Goal: Information Seeking & Learning: Learn about a topic

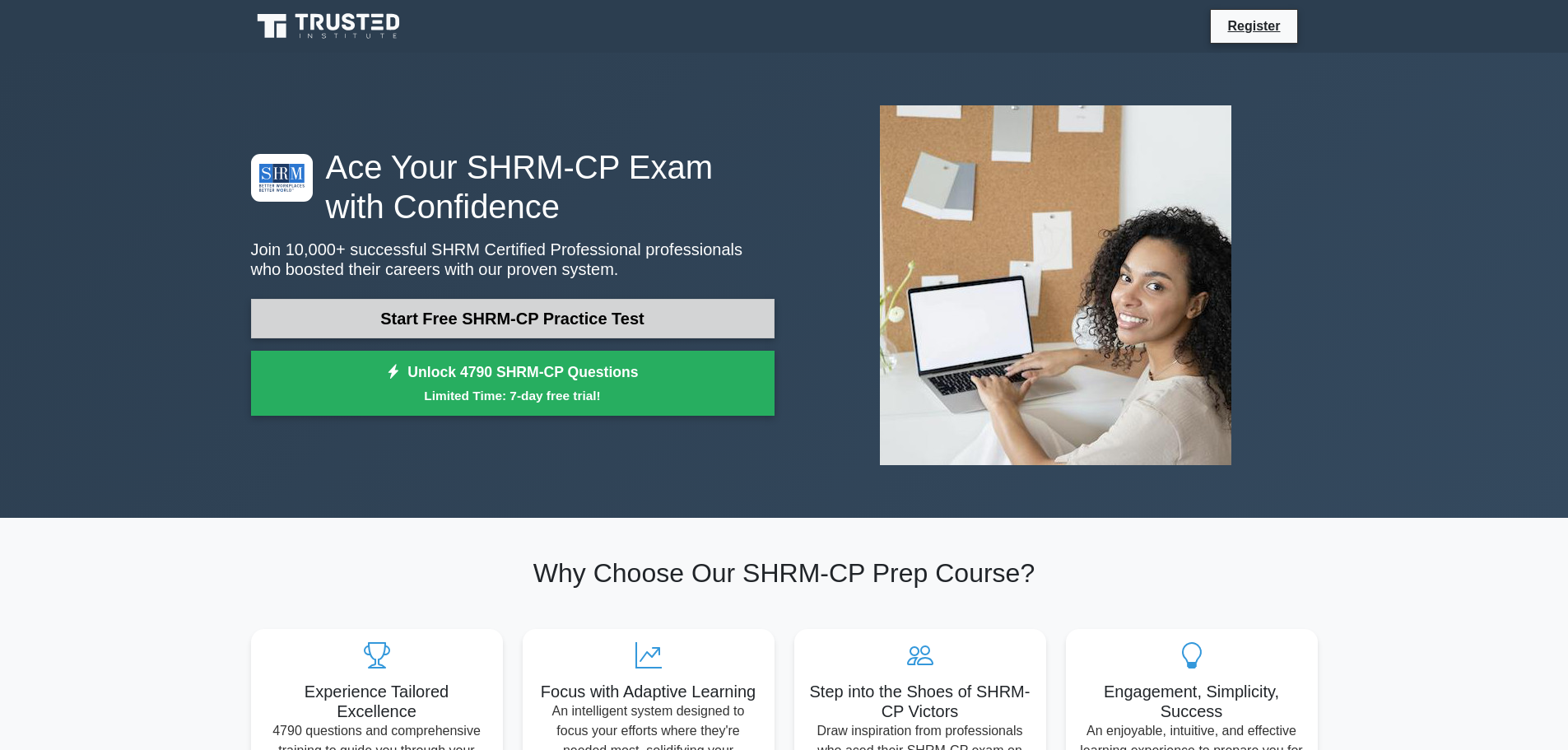
click at [472, 320] on link "Start Free SHRM-CP Practice Test" at bounding box center [512, 318] width 524 height 39
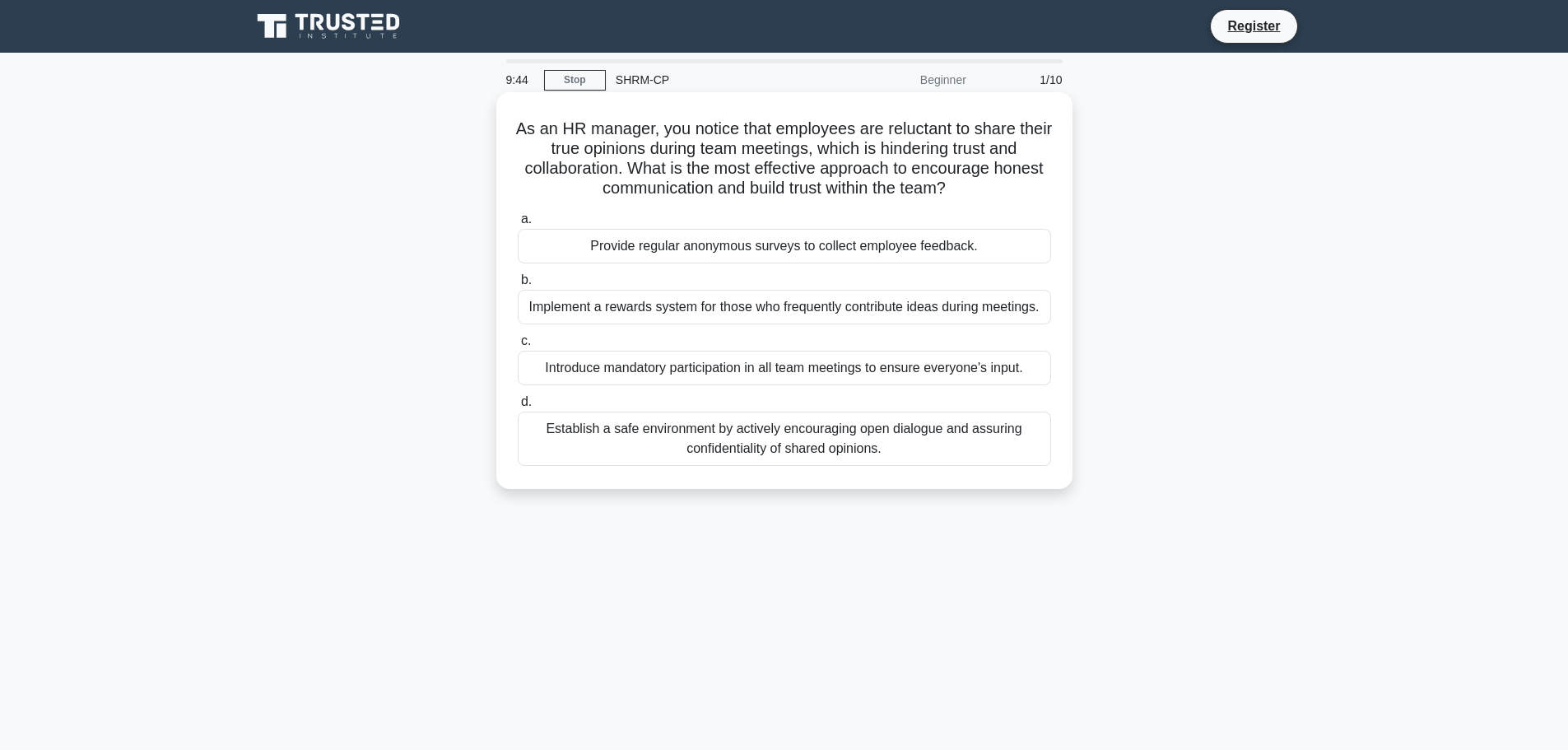
click at [831, 447] on div "Establish a safe environment by actively encouraging open dialogue and assuring…" at bounding box center [784, 439] width 533 height 55
click at [518, 408] on input "d. Establish a safe environment by actively encouraging open dialogue and assur…" at bounding box center [518, 401] width 0 height 11
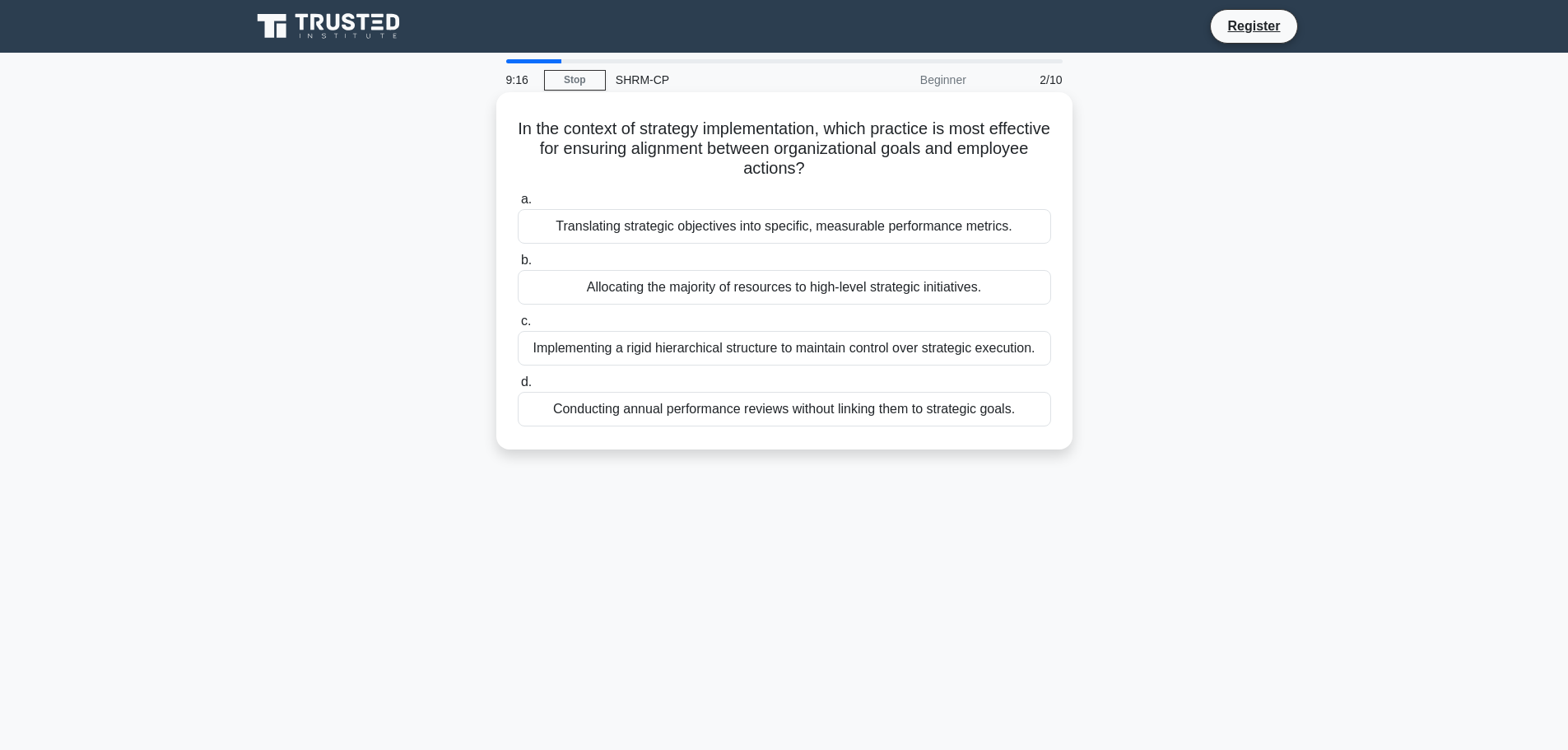
click at [725, 226] on div "Translating strategic objectives into specific, measurable performance metrics." at bounding box center [784, 226] width 533 height 34
click at [518, 205] on input "a. Translating strategic objectives into specific, measurable performance metri…" at bounding box center [518, 199] width 0 height 11
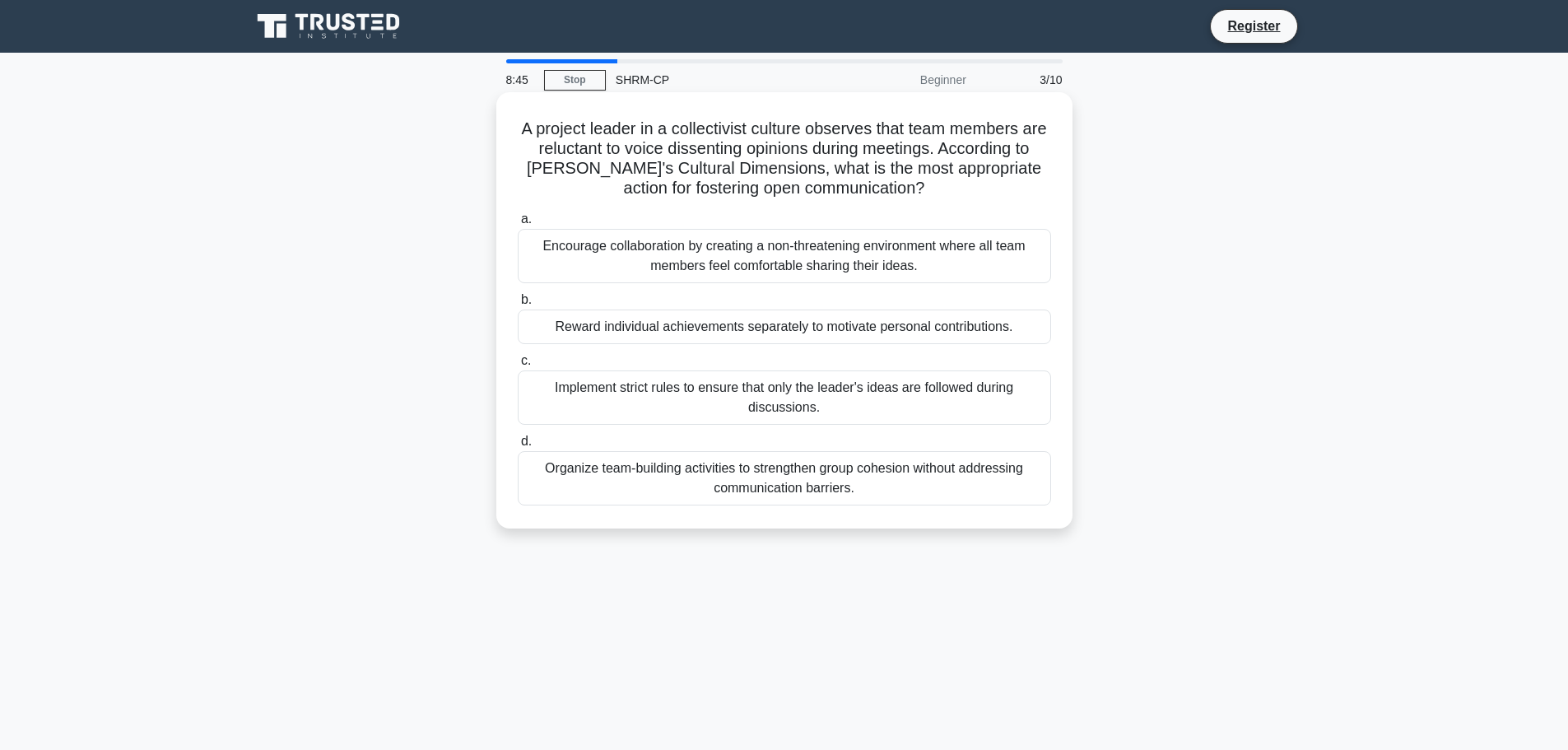
click at [931, 478] on div "Organize team-building activities to strengthen group cohesion without addressi…" at bounding box center [784, 478] width 533 height 55
click at [518, 447] on input "d. Organize team-building activities to strengthen group cohesion without addre…" at bounding box center [518, 442] width 0 height 11
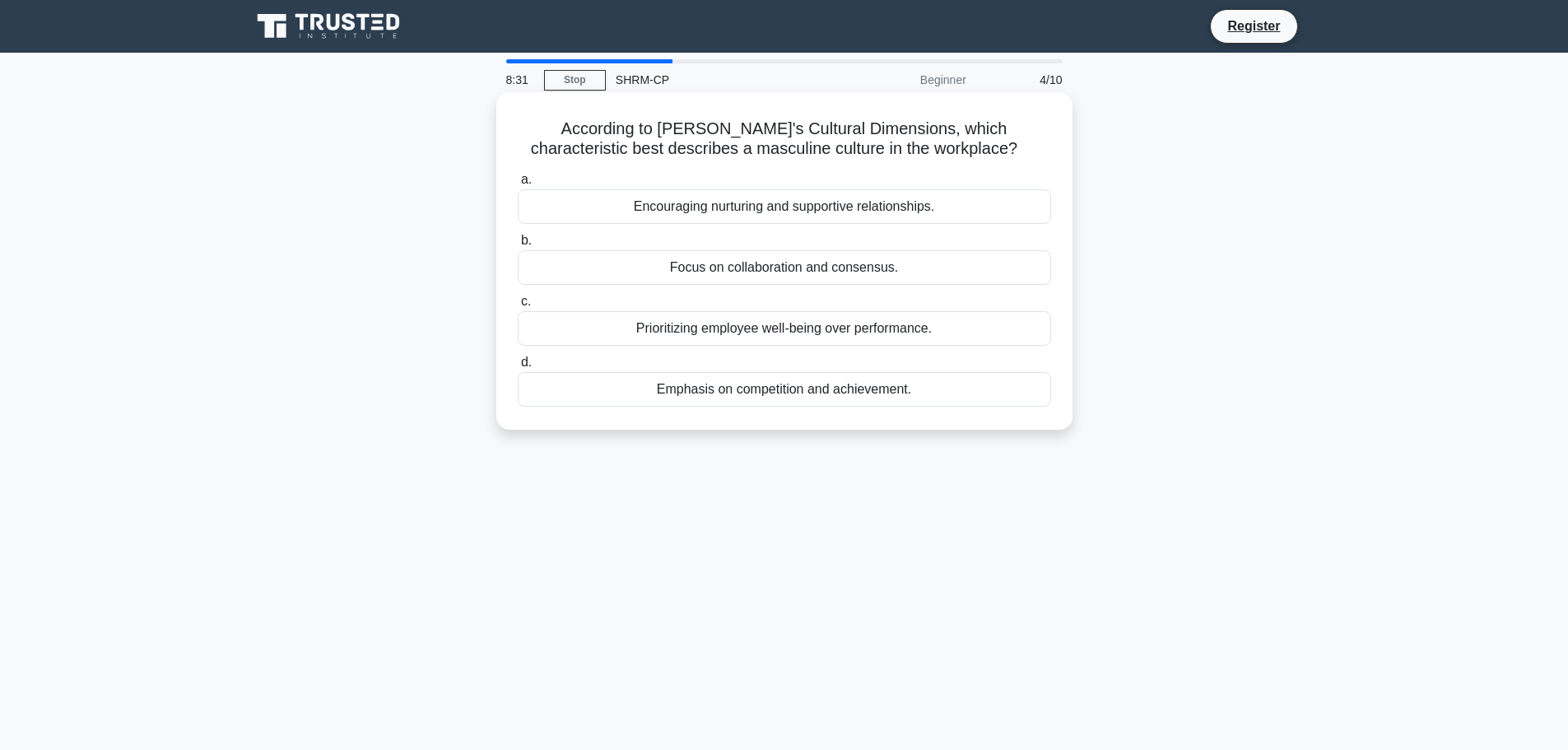
click at [850, 398] on div "Emphasis on competition and achievement." at bounding box center [784, 390] width 533 height 34
click at [518, 368] on input "d. Emphasis on competition and achievement." at bounding box center [518, 362] width 0 height 11
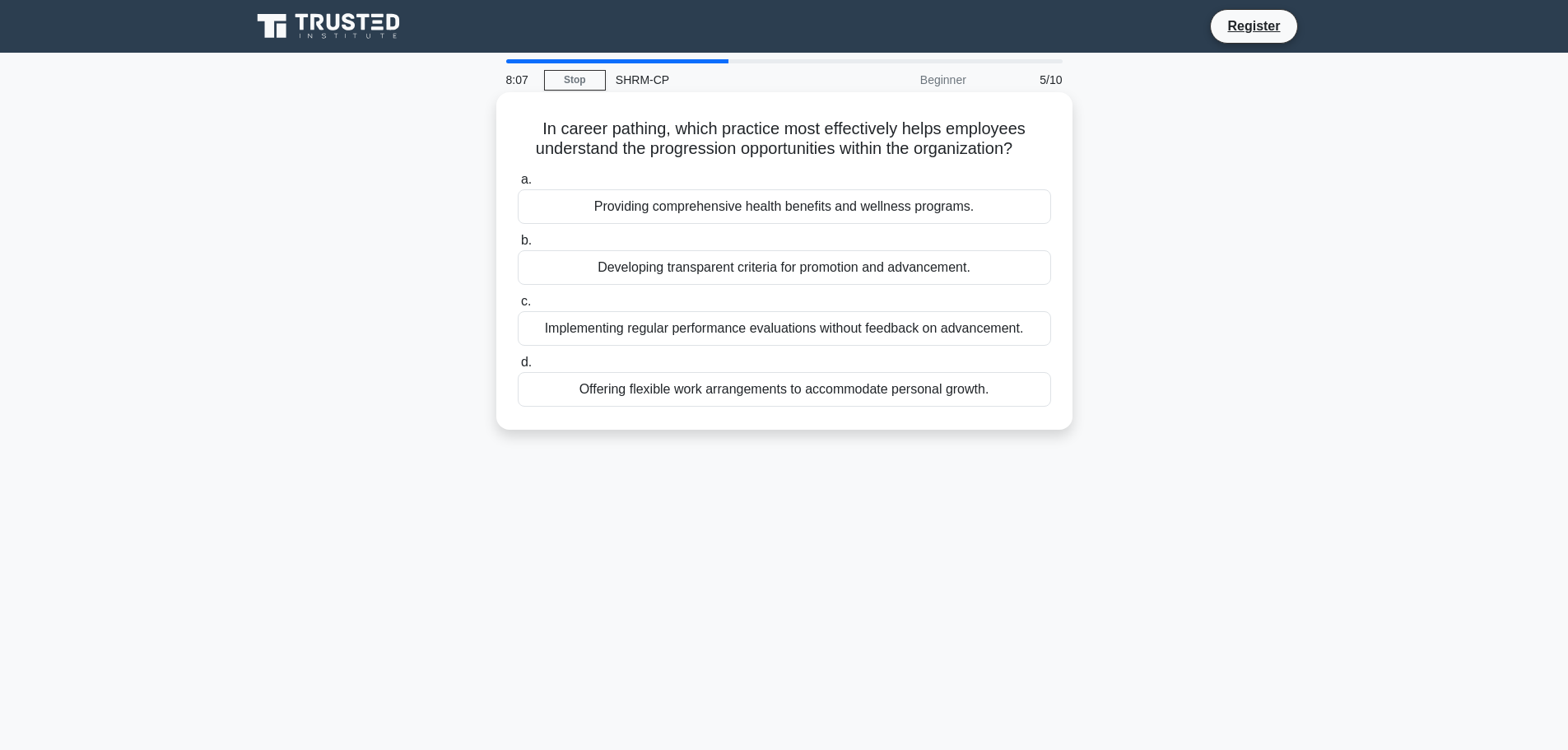
click at [800, 277] on div "Developing transparent criteria for promotion and advancement." at bounding box center [784, 267] width 533 height 34
click at [518, 246] on input "b. Developing transparent criteria for promotion and advancement." at bounding box center [518, 240] width 0 height 11
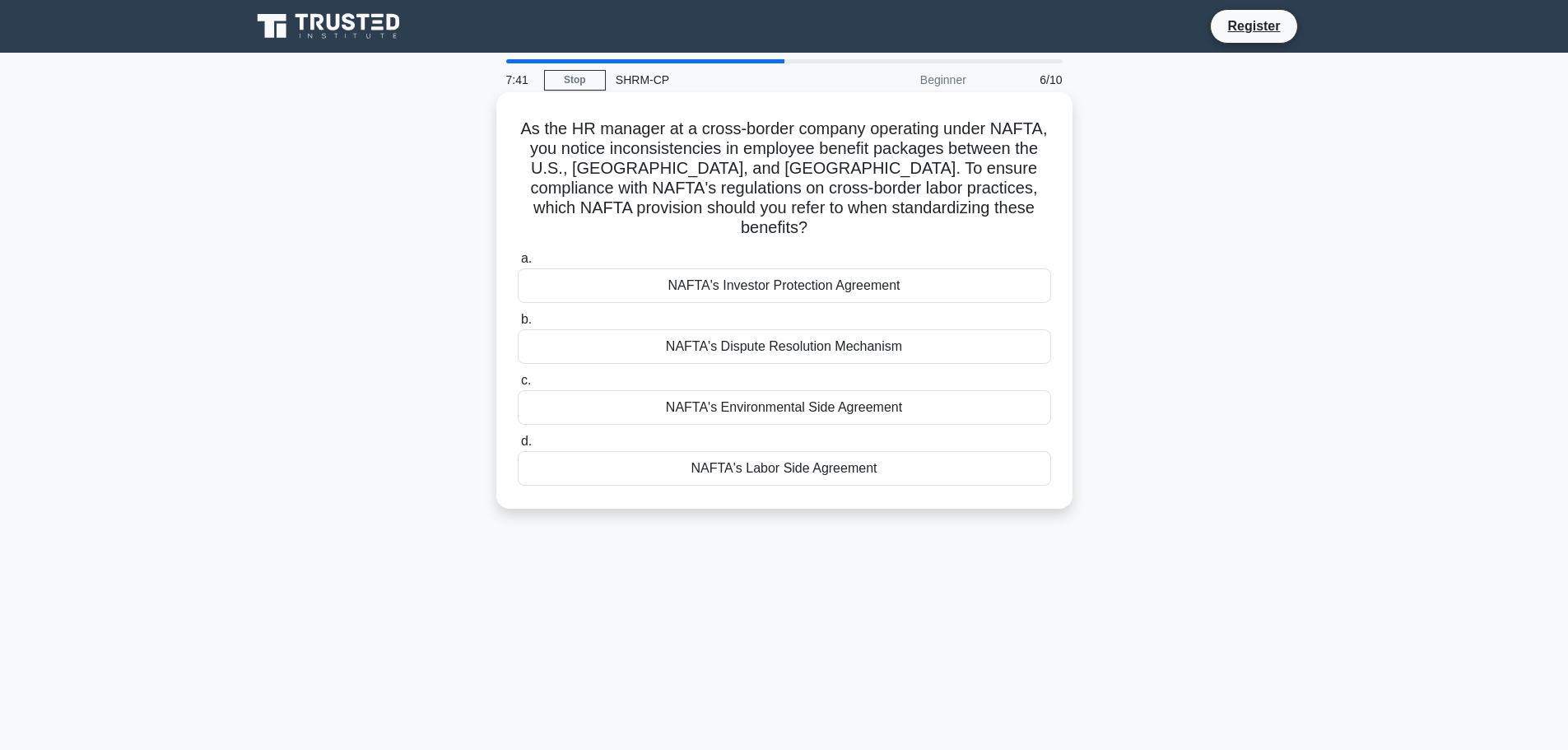
click at [786, 451] on div "NAFTA's Labor Side Agreement" at bounding box center [784, 468] width 533 height 34
click at [518, 447] on input "d. NAFTA's Labor Side Agreement" at bounding box center [518, 442] width 0 height 11
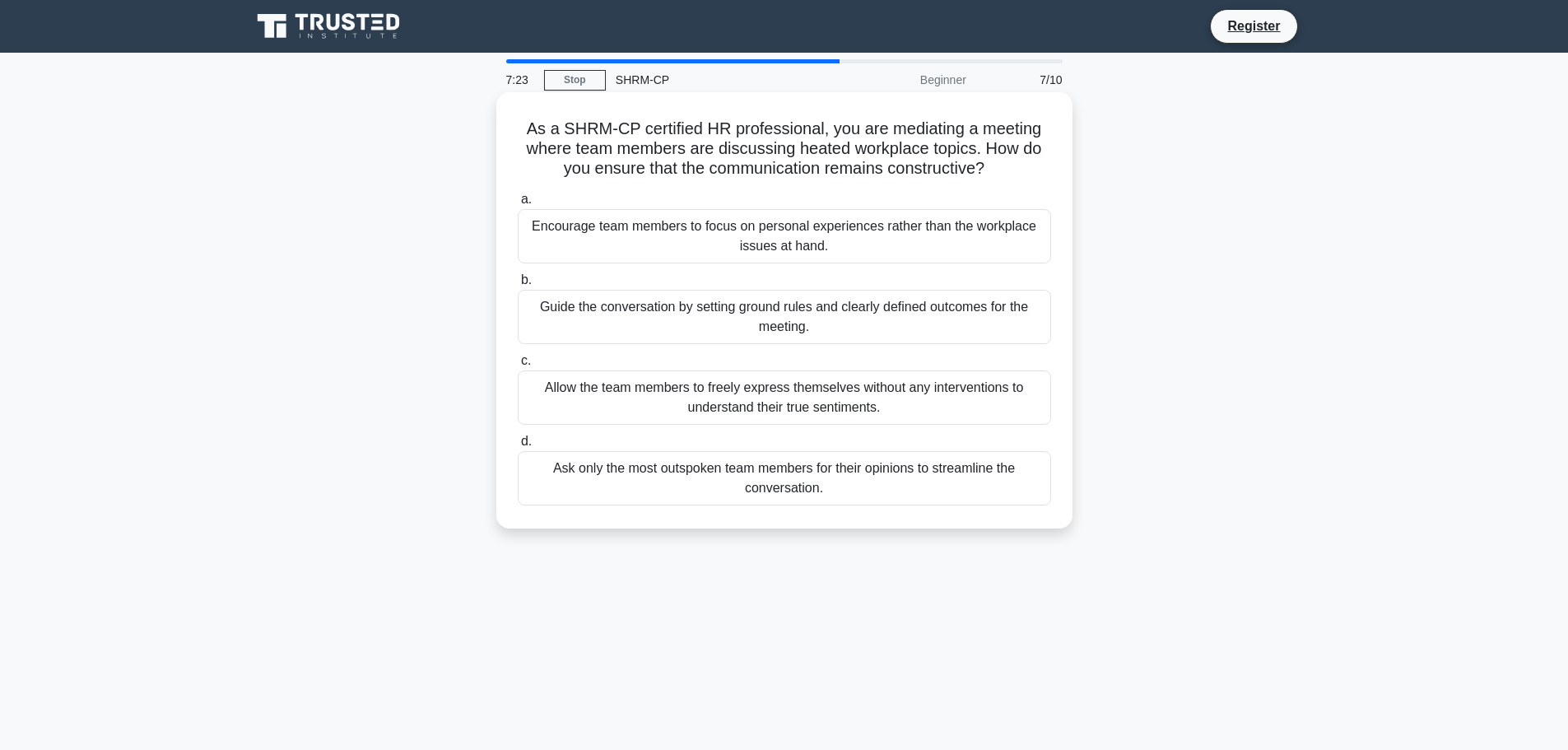
click at [802, 320] on div "Guide the conversation by setting ground rules and clearly defined outcomes for…" at bounding box center [784, 317] width 533 height 55
click at [518, 285] on input "b. Guide the conversation by setting ground rules and clearly defined outcomes …" at bounding box center [518, 280] width 0 height 11
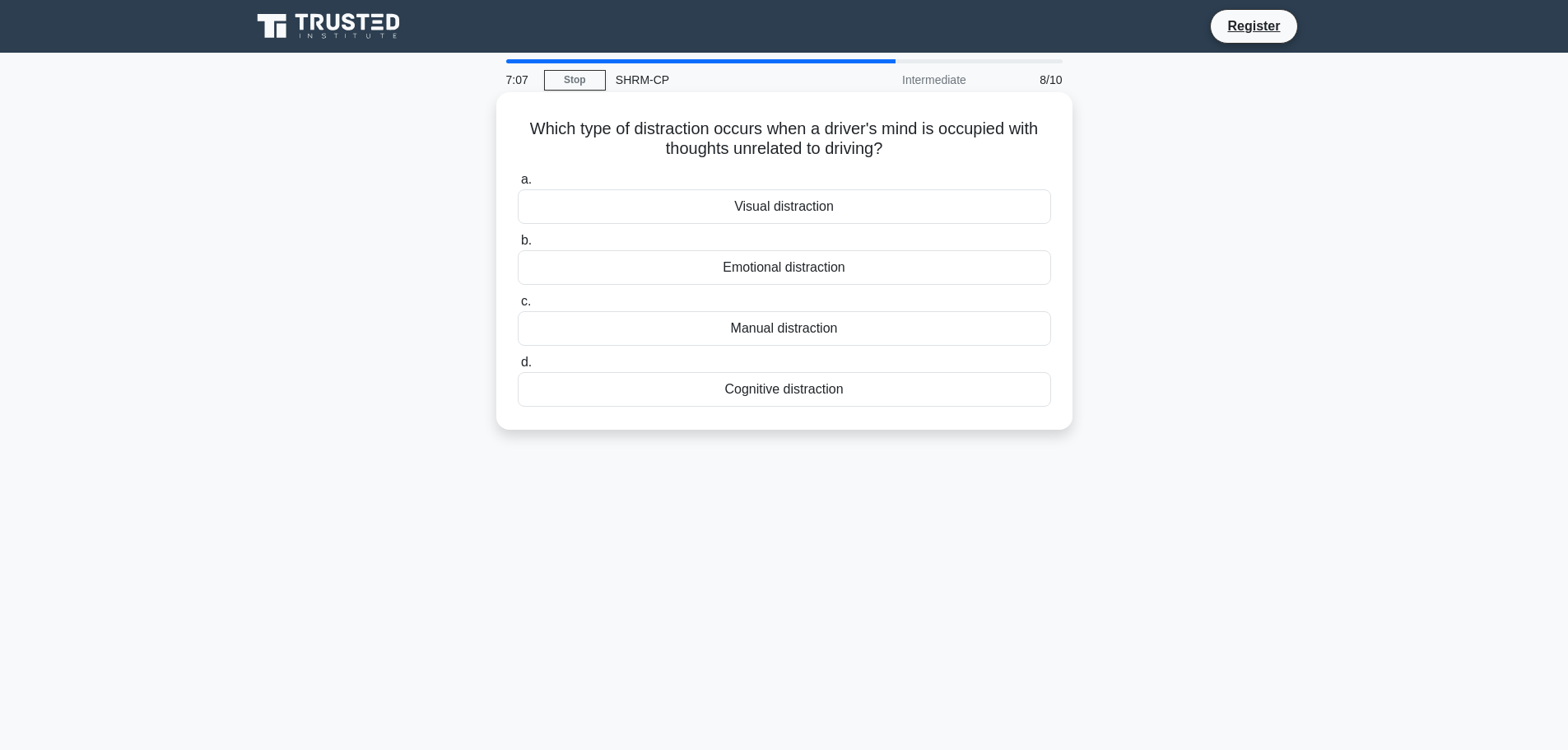
click at [795, 396] on div "Cognitive distraction" at bounding box center [784, 390] width 533 height 34
click at [518, 368] on input "d. Cognitive distraction" at bounding box center [518, 362] width 0 height 11
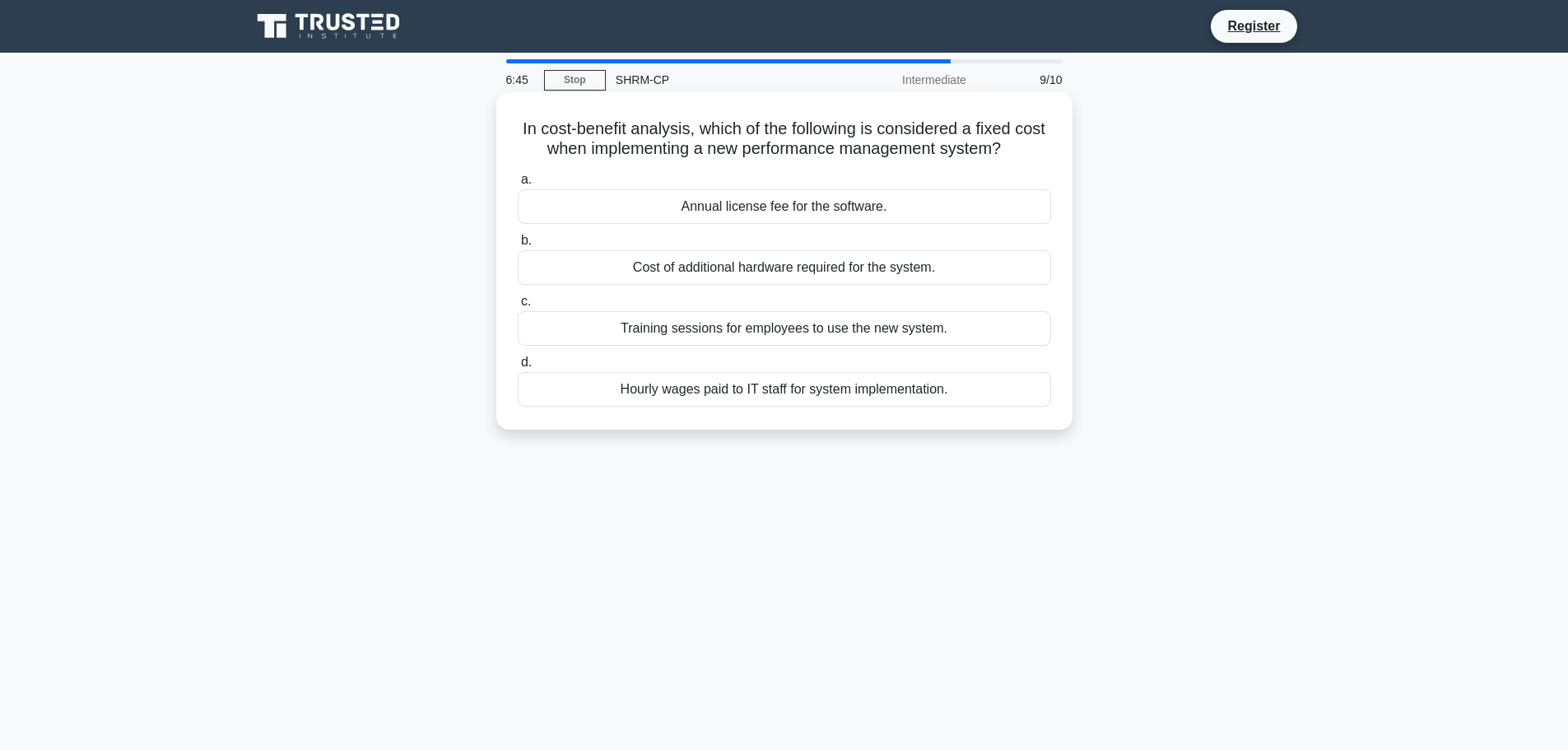
click at [795, 330] on div "Training sessions for employees to use the new system." at bounding box center [784, 329] width 533 height 34
click at [518, 307] on input "c. Training sessions for employees to use the new system." at bounding box center [518, 301] width 0 height 11
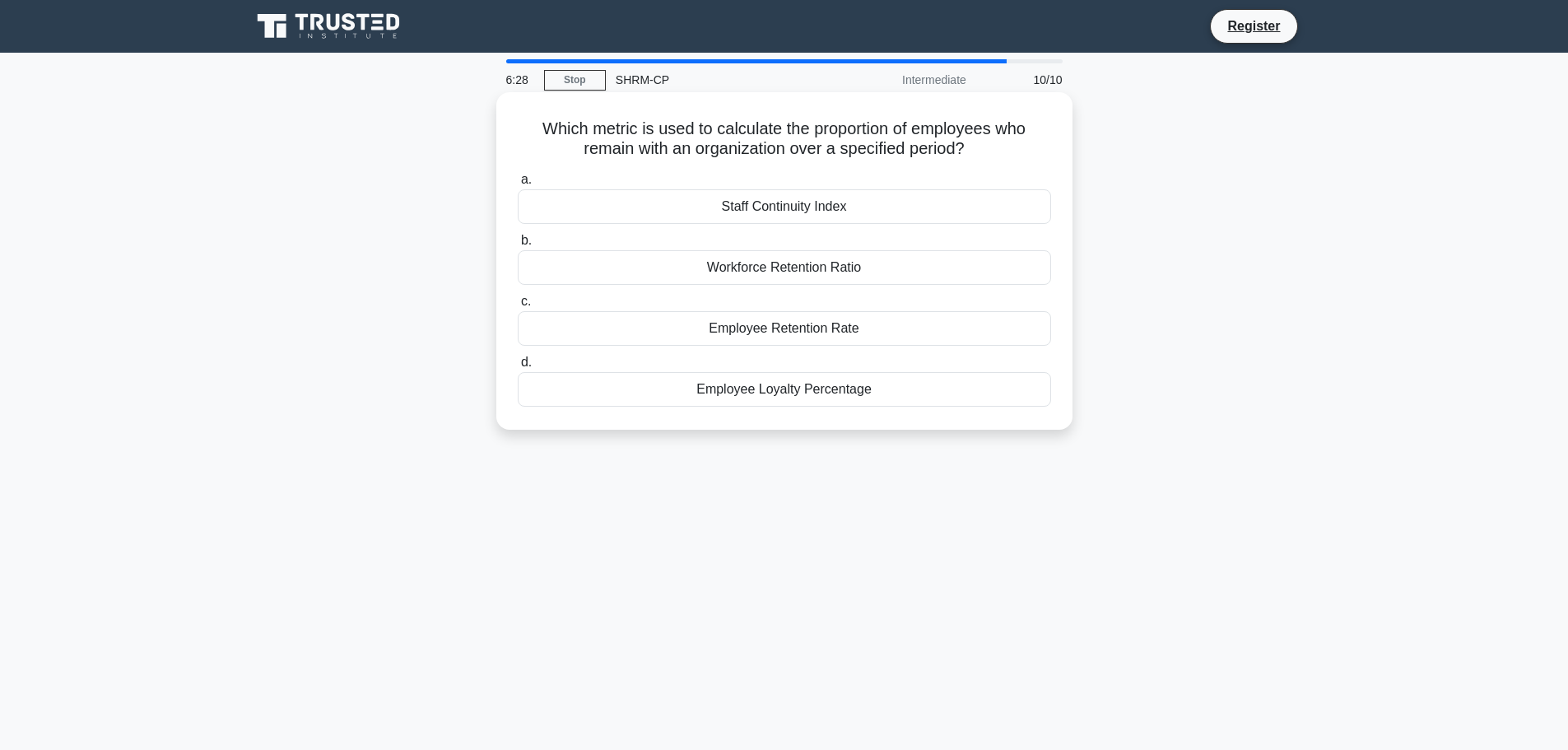
click at [791, 331] on div "Employee Retention Rate" at bounding box center [784, 329] width 533 height 34
click at [518, 307] on input "c. Employee Retention Rate" at bounding box center [518, 301] width 0 height 11
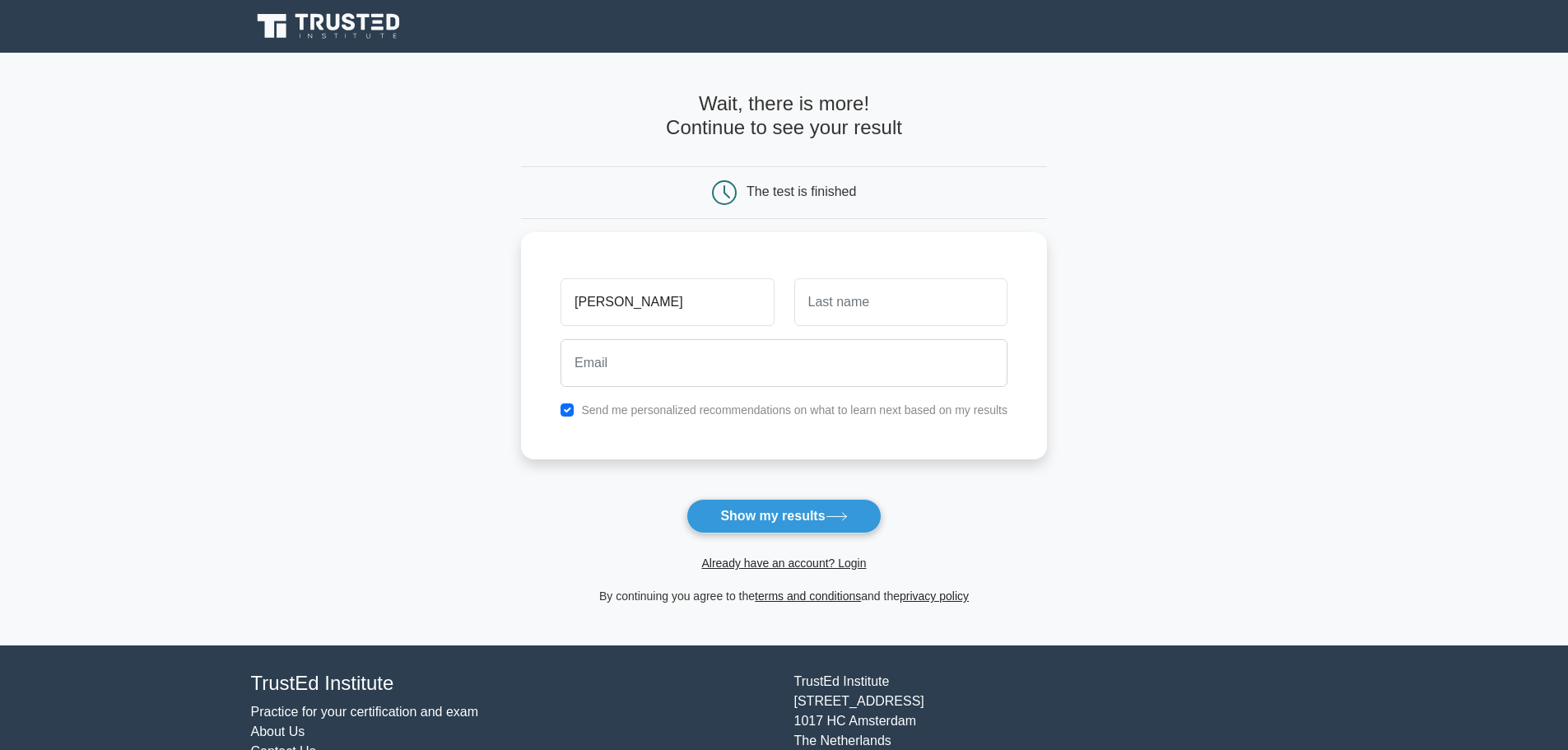
type input "[PERSON_NAME]"
type input "y"
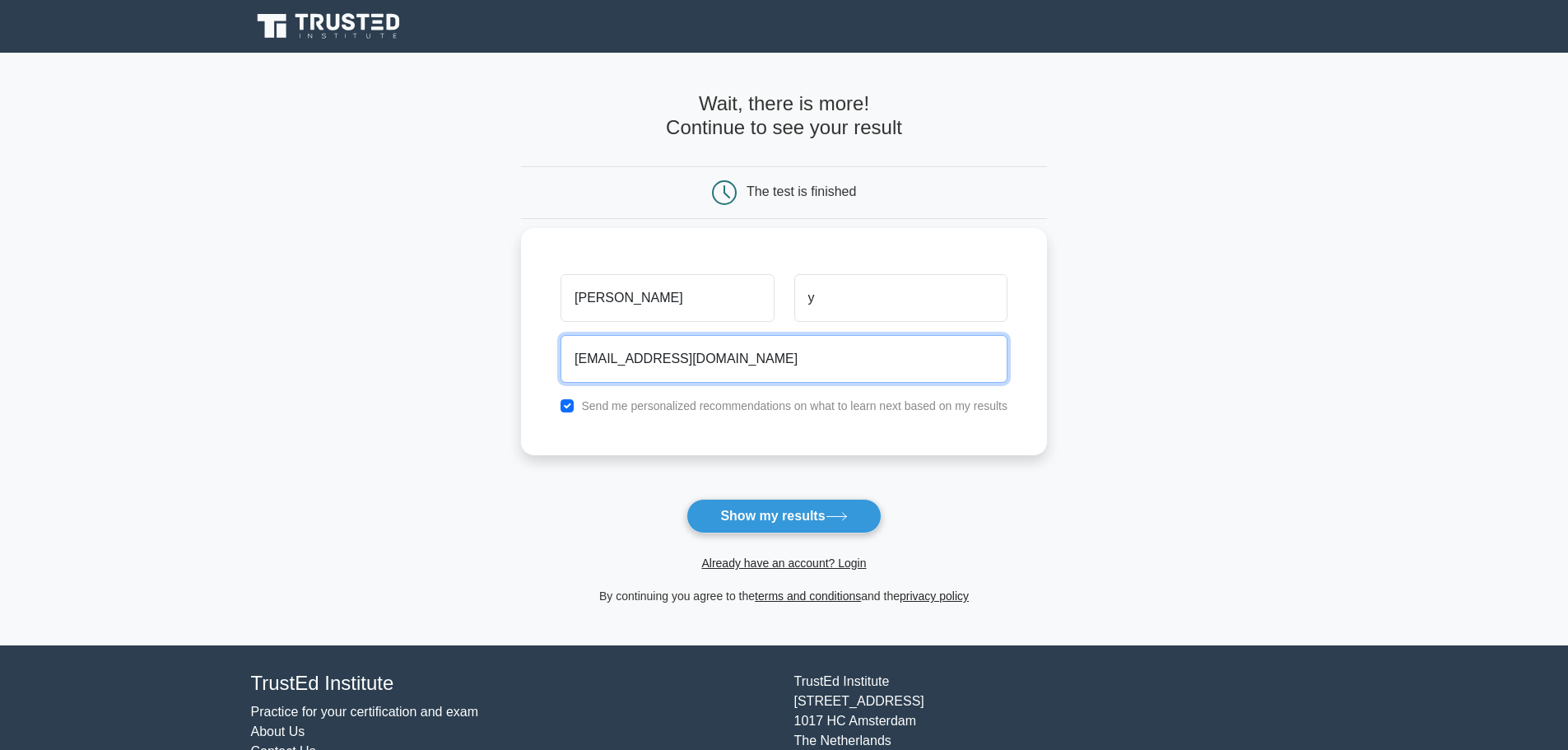
type input "[EMAIL_ADDRESS][DOMAIN_NAME]"
drag, startPoint x: 570, startPoint y: 408, endPoint x: 589, endPoint y: 420, distance: 22.5
click at [570, 421] on div "[PERSON_NAME] y [EMAIL_ADDRESS][DOMAIN_NAME] Send me personalized recommendatio…" at bounding box center [783, 341] width 526 height 227
click at [571, 404] on input "checkbox" at bounding box center [567, 406] width 13 height 13
checkbox input "false"
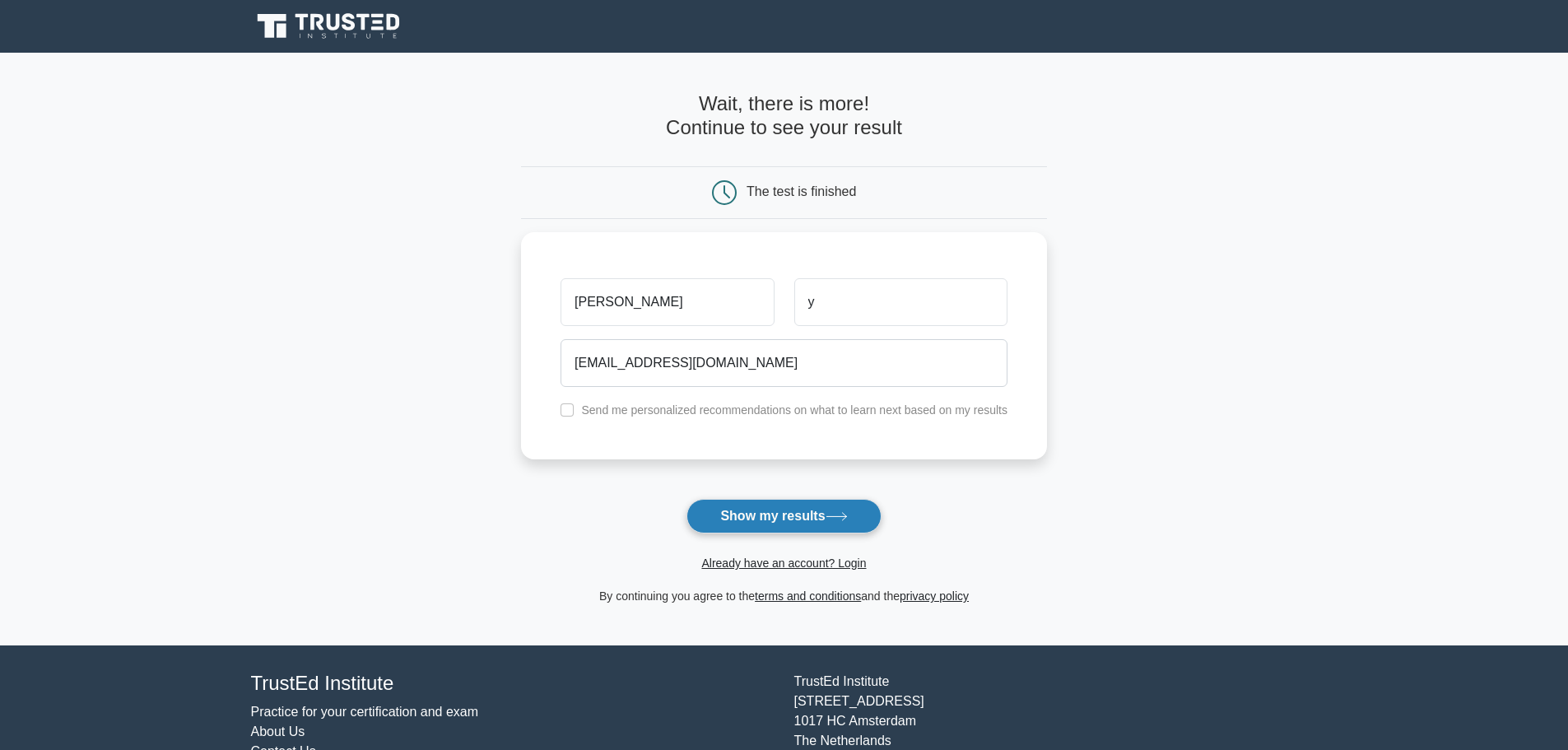
click at [700, 516] on button "Show my results" at bounding box center [783, 516] width 194 height 34
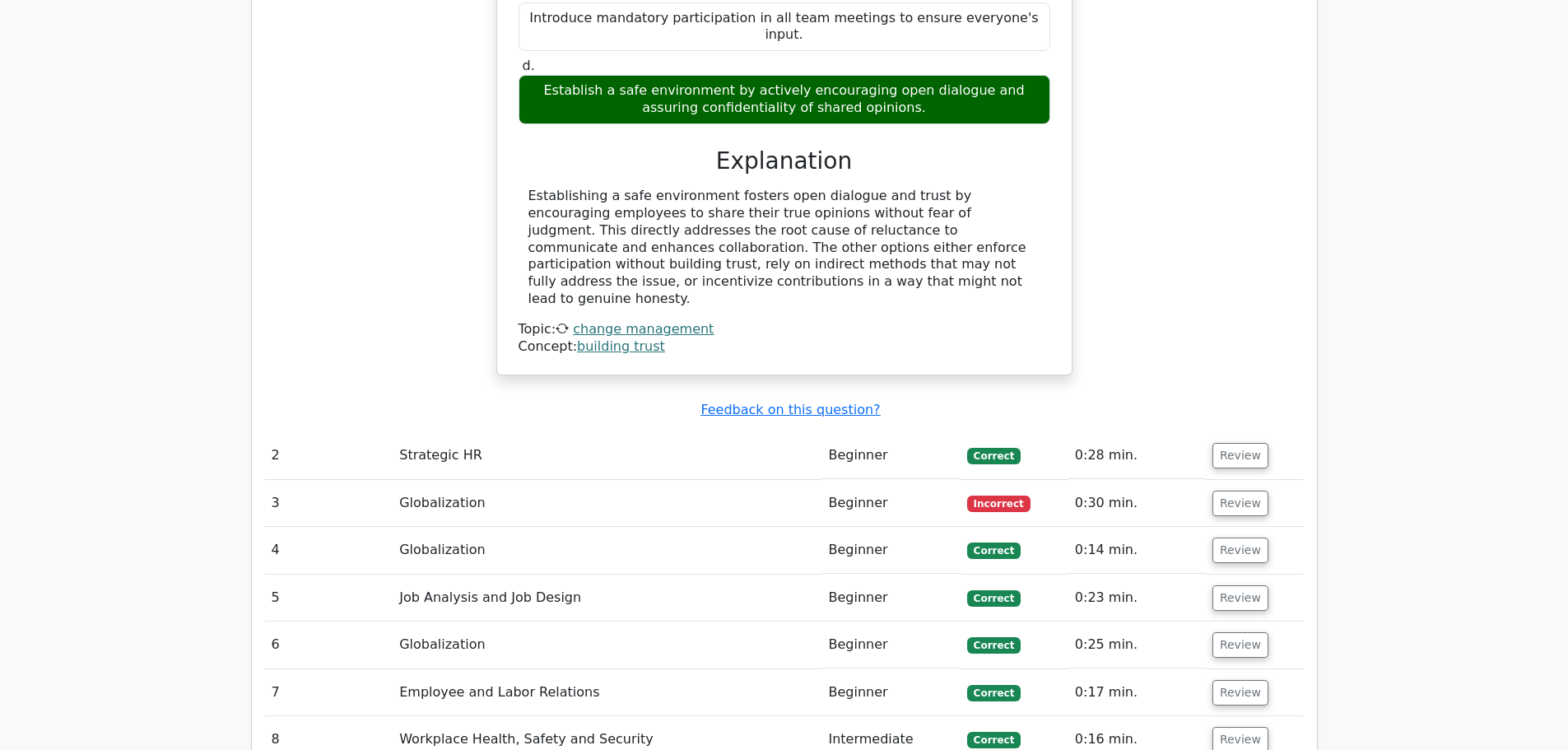
scroll to position [1729, 0]
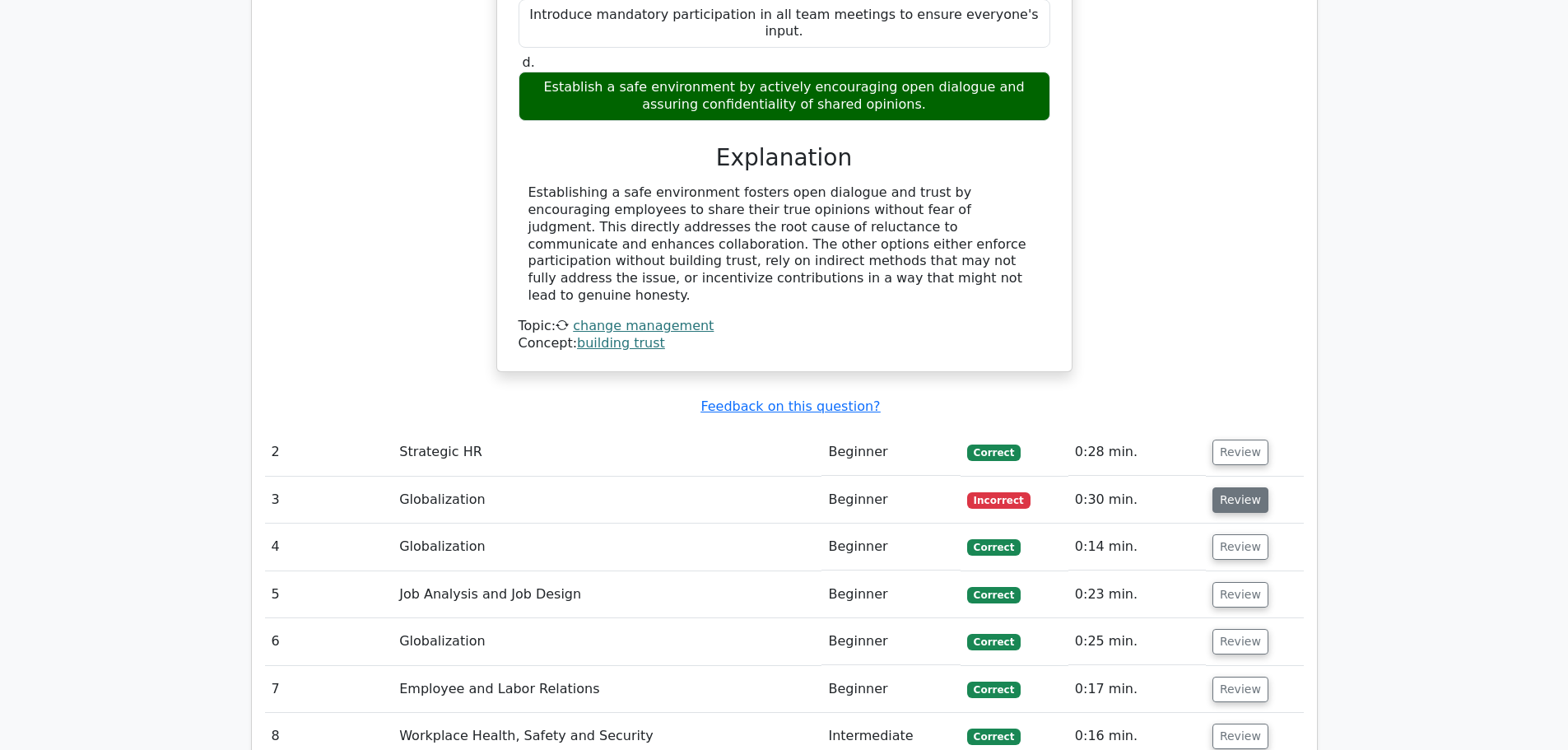
click at [1217, 488] on button "Review" at bounding box center [1240, 500] width 56 height 26
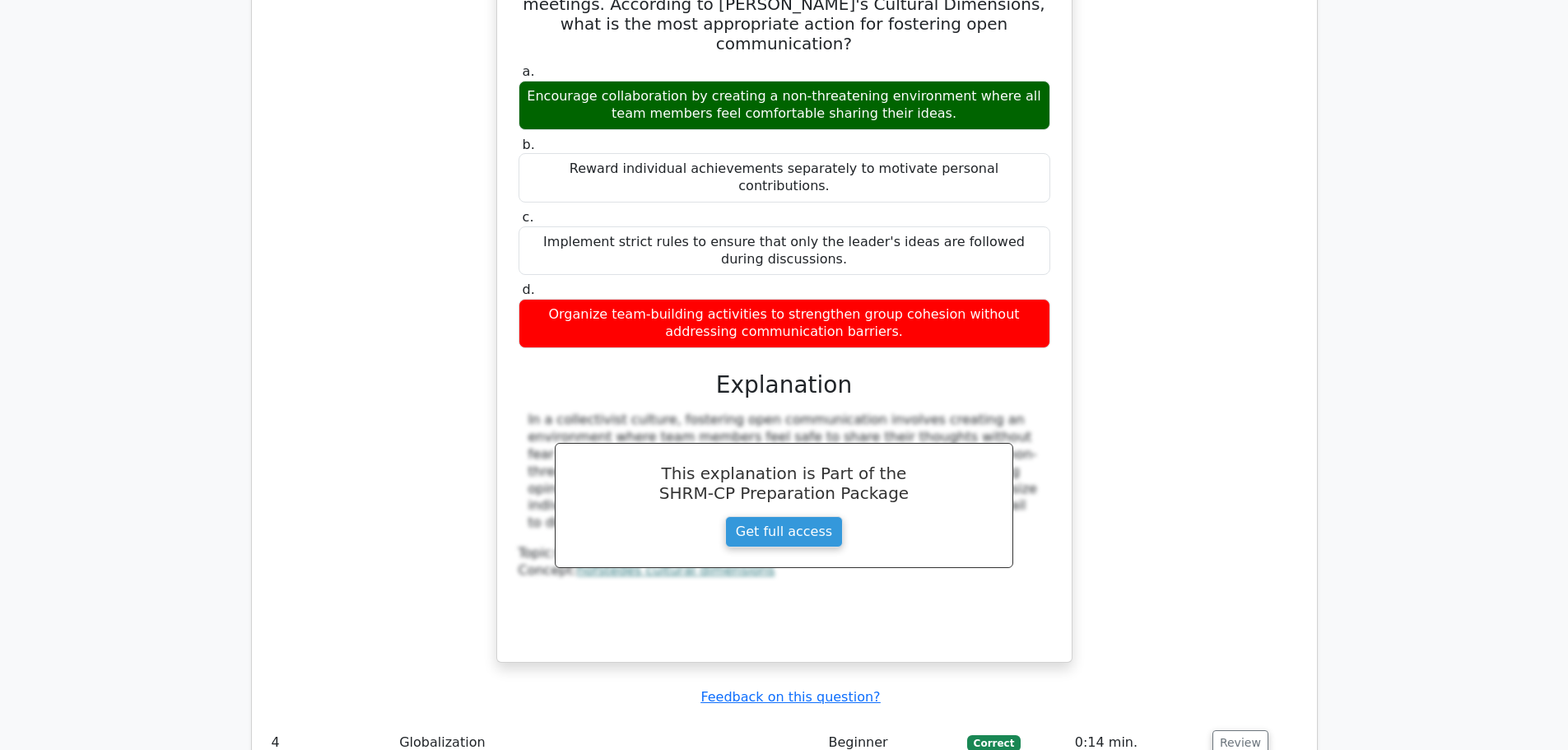
scroll to position [2553, 0]
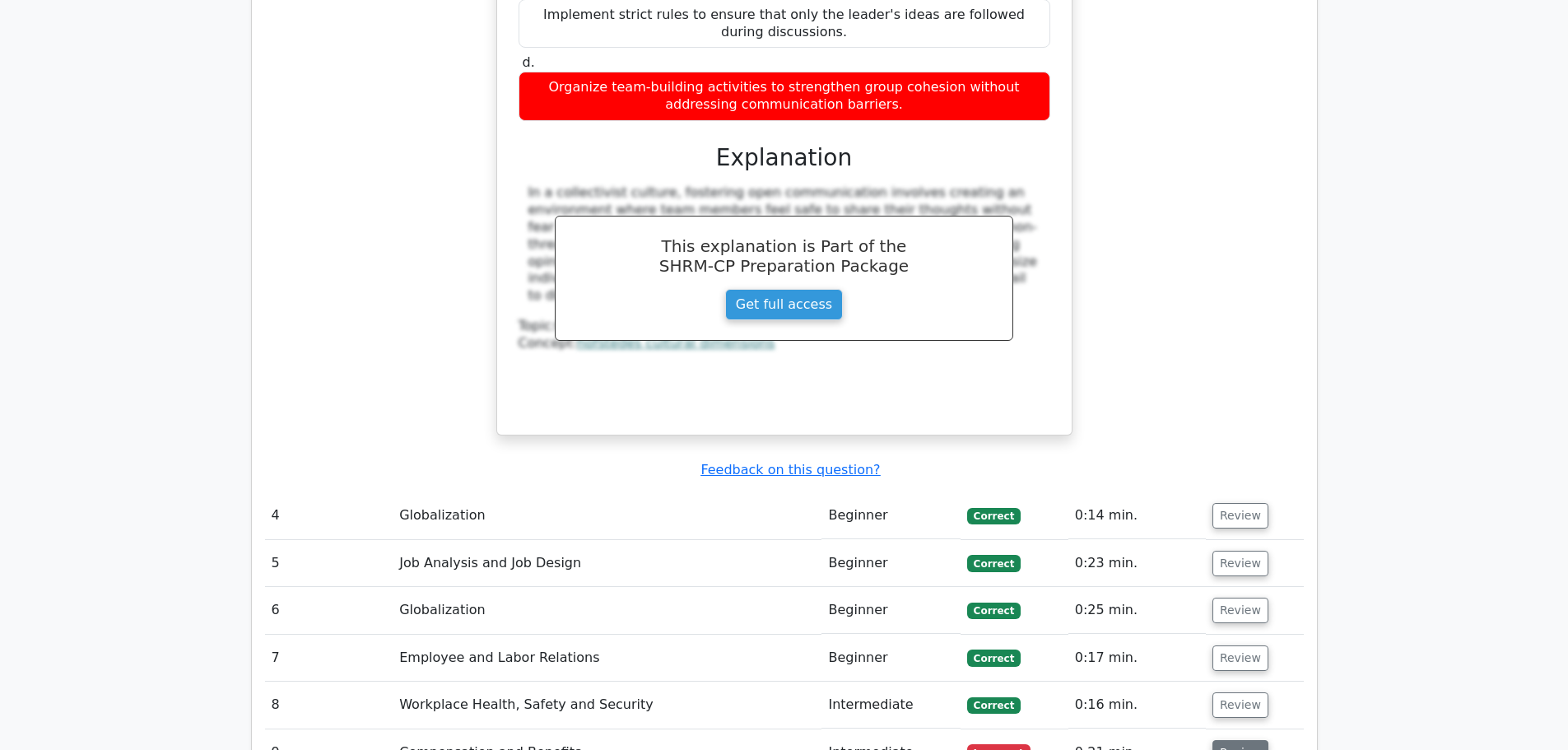
click at [1222, 740] on button "Review" at bounding box center [1240, 753] width 56 height 26
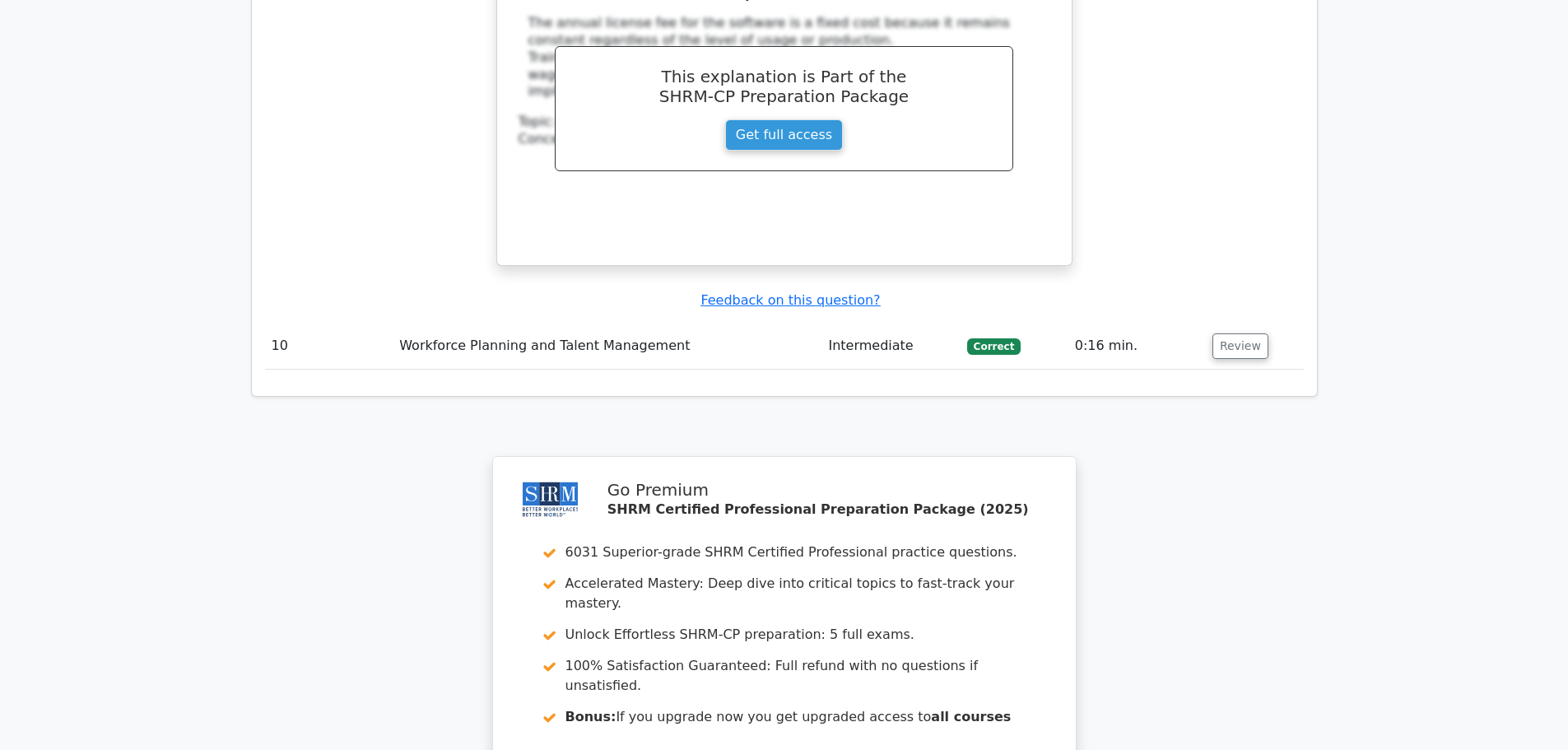
scroll to position [3898, 0]
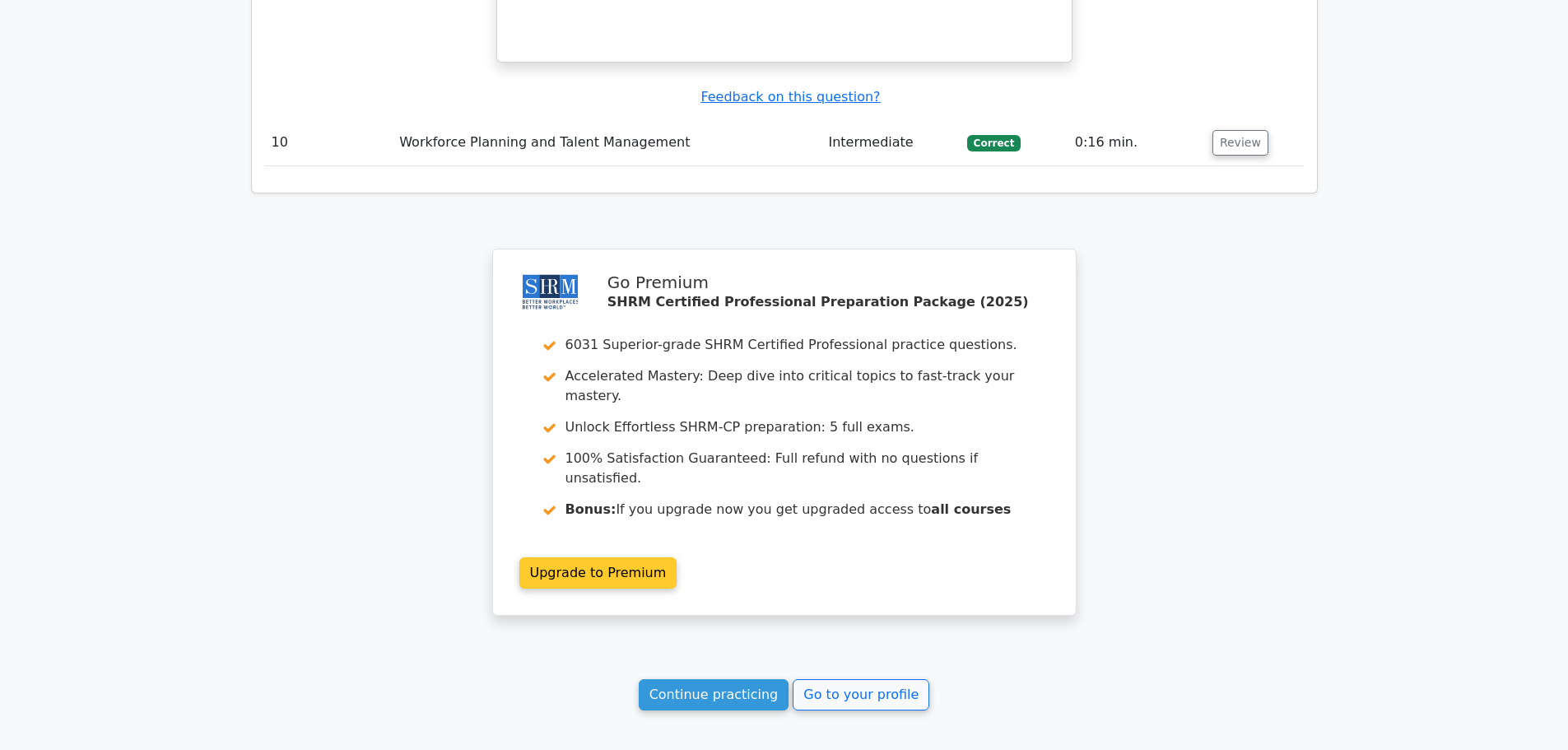
click at [621, 557] on link "Upgrade to Premium" at bounding box center [597, 573] width 158 height 32
